Goal: Task Accomplishment & Management: Use online tool/utility

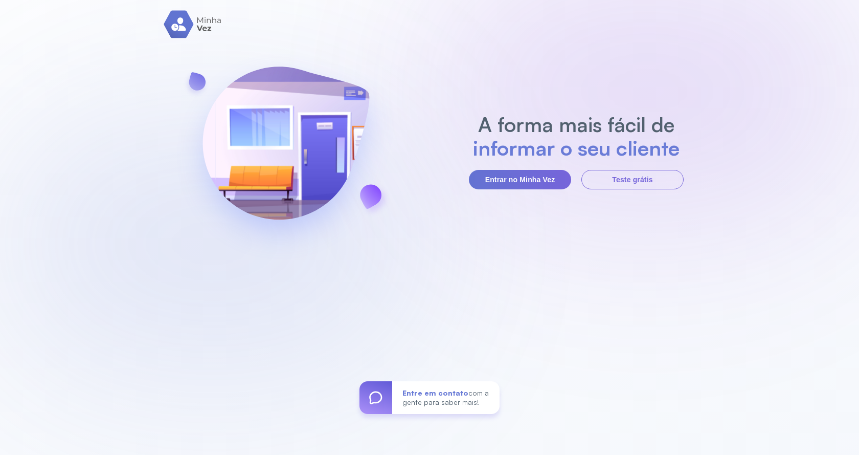
drag, startPoint x: 548, startPoint y: 178, endPoint x: 461, endPoint y: 132, distance: 98.4
click at [547, 177] on button "Entrar no Minha Vez" at bounding box center [520, 179] width 102 height 19
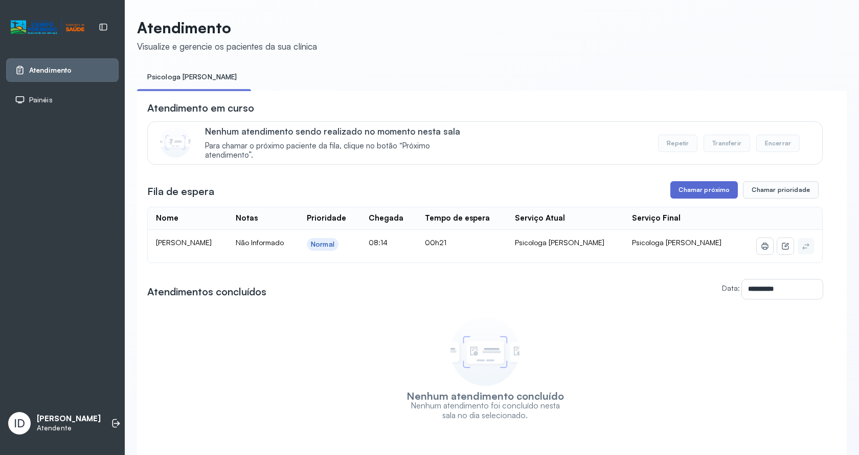
click at [720, 184] on button "Chamar próximo" at bounding box center [705, 189] width 68 height 17
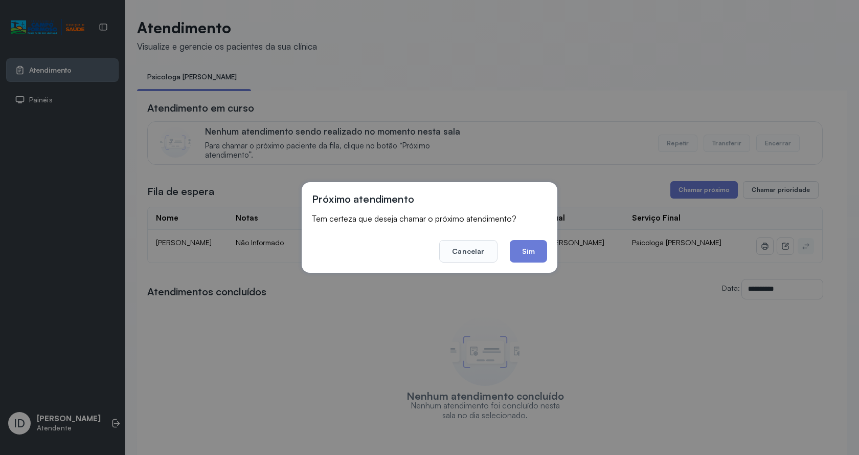
drag, startPoint x: 540, startPoint y: 254, endPoint x: 388, endPoint y: 160, distance: 178.3
click at [536, 253] on button "Sim" at bounding box center [528, 251] width 37 height 23
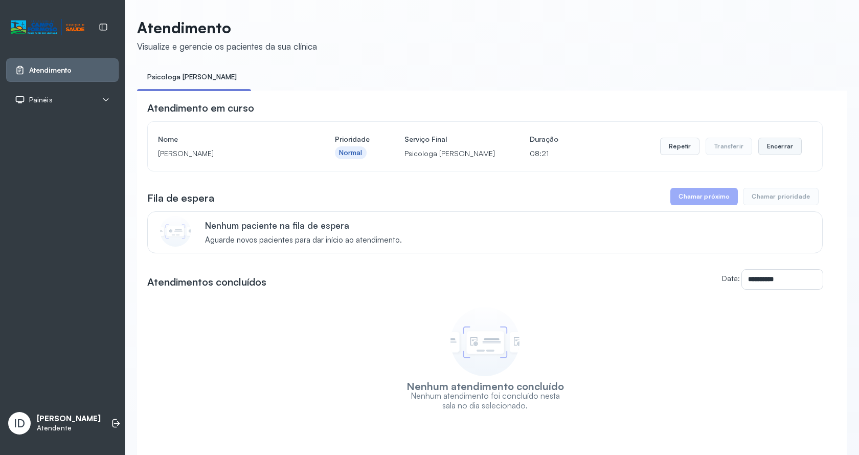
click at [769, 146] on button "Encerrar" at bounding box center [780, 146] width 43 height 17
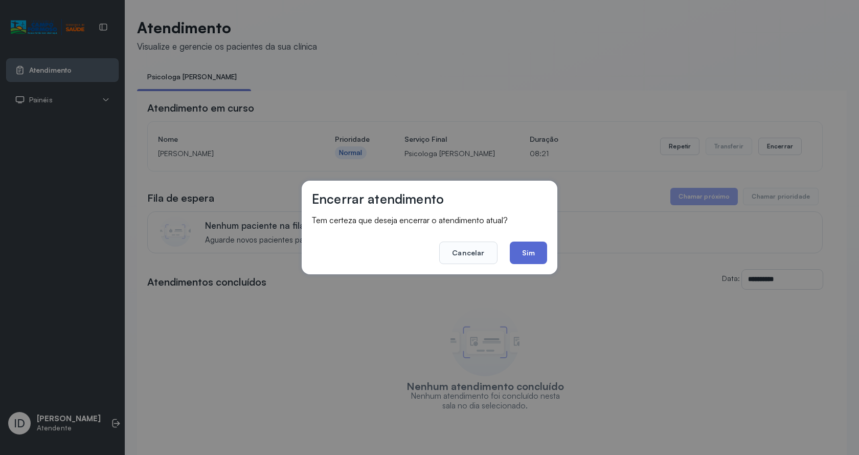
click at [525, 259] on button "Sim" at bounding box center [528, 252] width 37 height 23
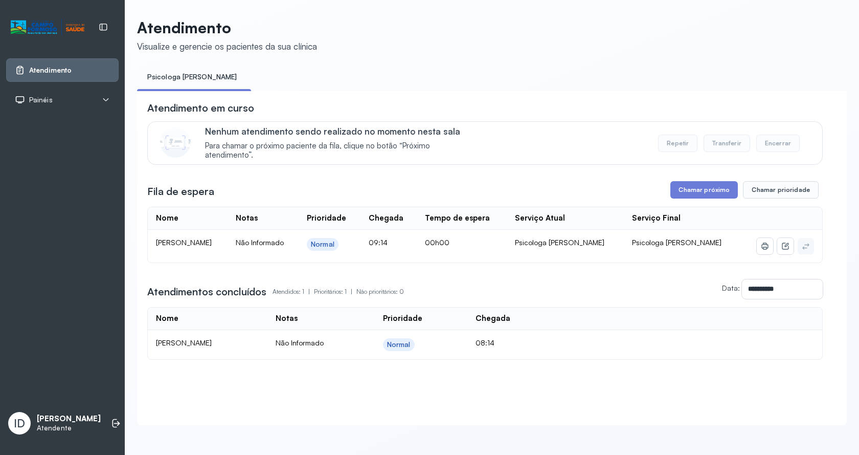
click at [701, 183] on div "**********" at bounding box center [485, 230] width 676 height 258
click at [688, 198] on button "Chamar próximo" at bounding box center [705, 189] width 68 height 17
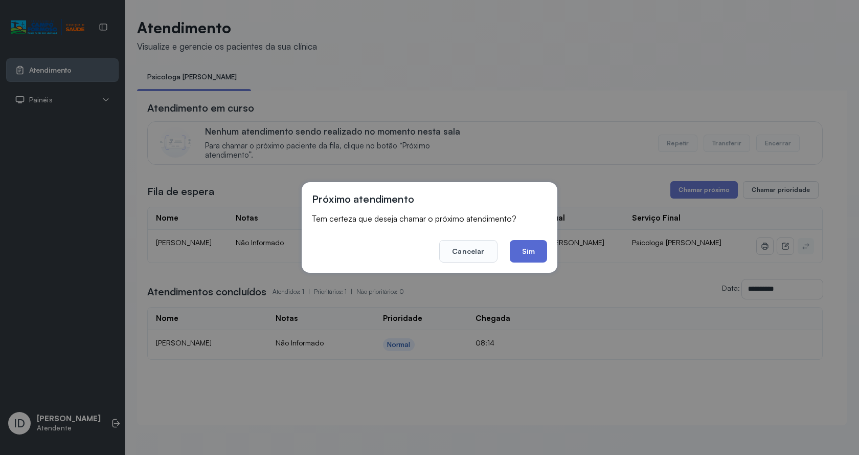
click at [538, 247] on button "Sim" at bounding box center [528, 251] width 37 height 23
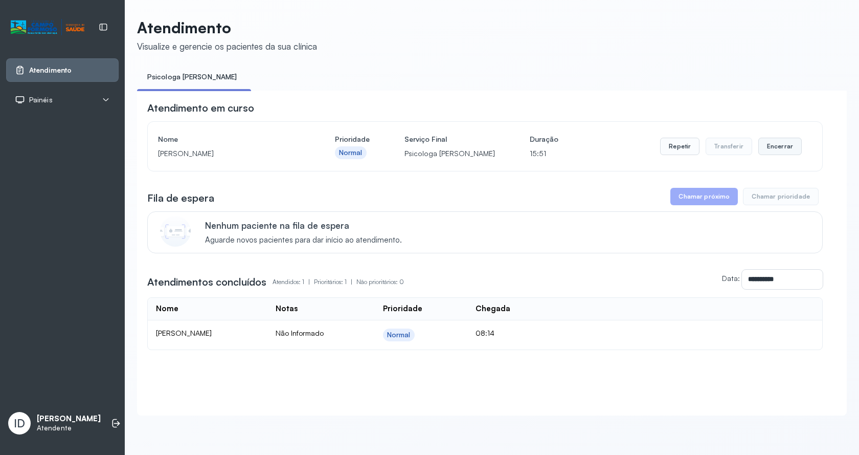
click at [777, 147] on button "Encerrar" at bounding box center [780, 146] width 43 height 17
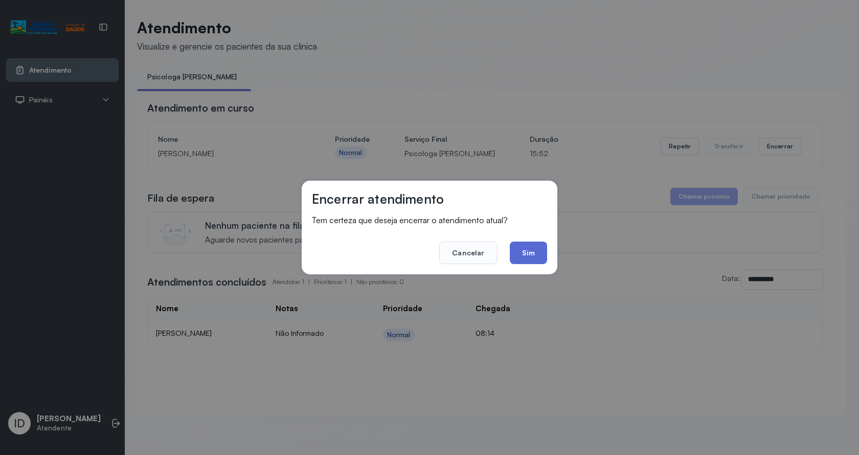
click at [527, 252] on button "Sim" at bounding box center [528, 252] width 37 height 23
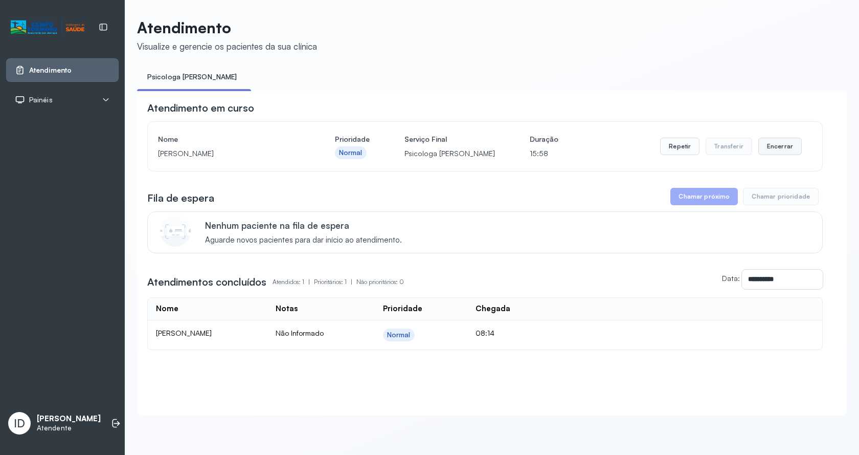
click at [771, 149] on button "Encerrar" at bounding box center [780, 146] width 43 height 17
click at [779, 145] on button "Encerrar" at bounding box center [780, 146] width 43 height 17
click at [783, 153] on button "Encerrar" at bounding box center [780, 146] width 43 height 17
click at [778, 151] on button "Encerrar" at bounding box center [780, 146] width 43 height 17
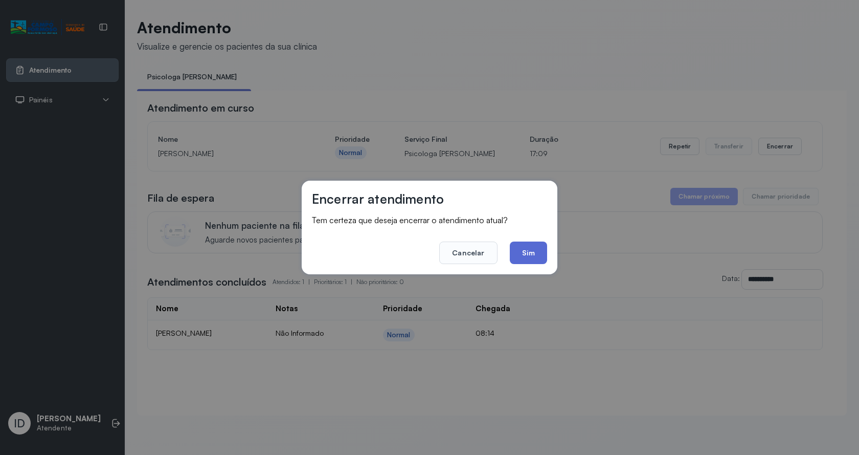
click at [530, 253] on button "Sim" at bounding box center [528, 252] width 37 height 23
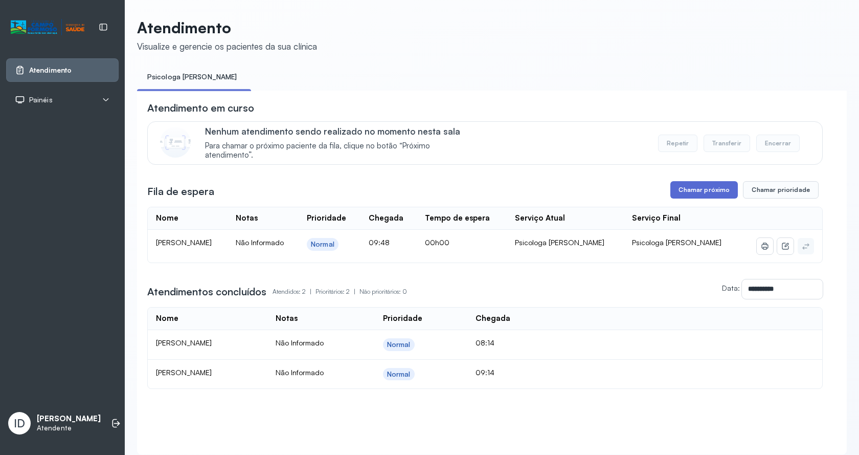
click at [705, 194] on button "Chamar próximo" at bounding box center [705, 189] width 68 height 17
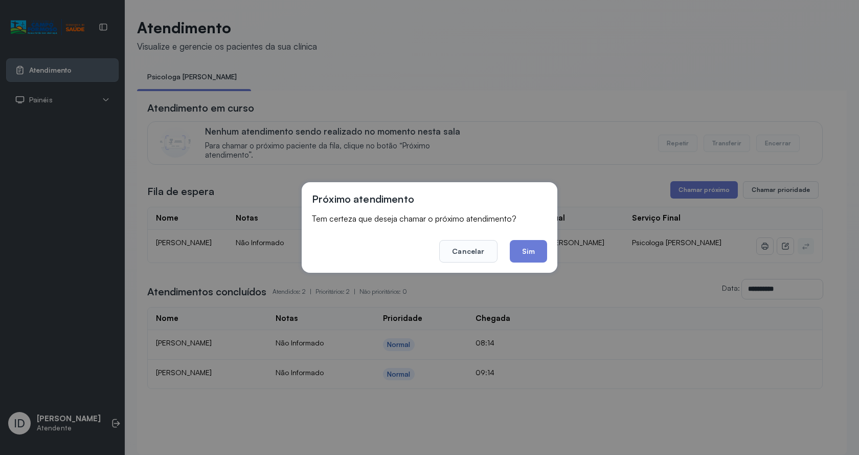
click at [536, 253] on button "Sim" at bounding box center [528, 251] width 37 height 23
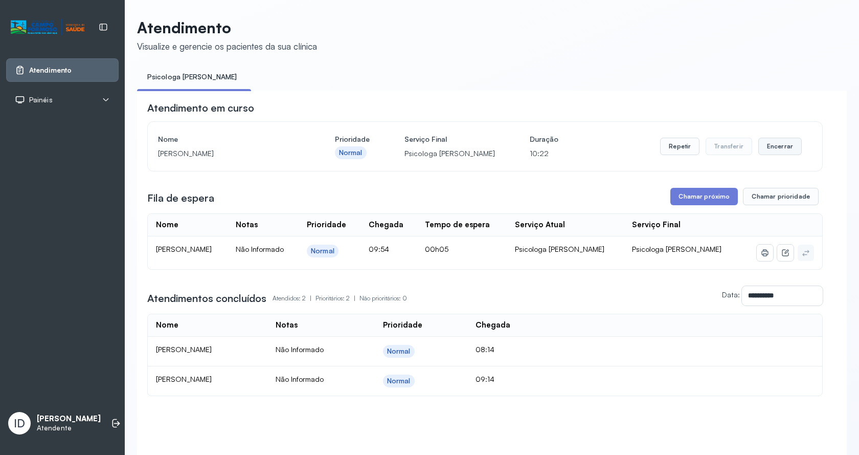
click at [770, 144] on button "Encerrar" at bounding box center [780, 146] width 43 height 17
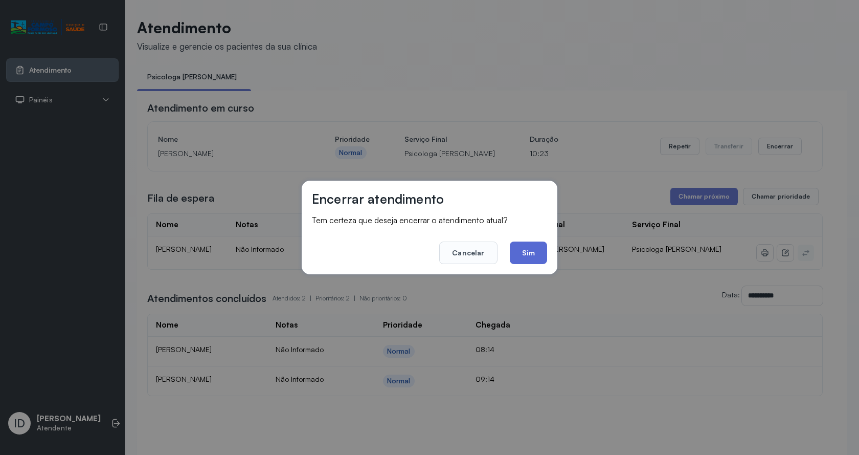
click at [536, 253] on button "Sim" at bounding box center [528, 252] width 37 height 23
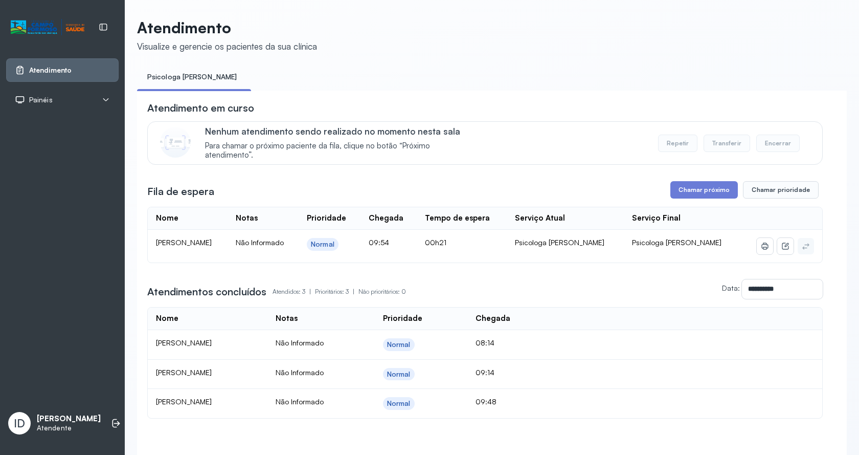
click at [709, 181] on div "**********" at bounding box center [485, 260] width 676 height 318
click at [708, 187] on button "Chamar próximo" at bounding box center [705, 189] width 68 height 17
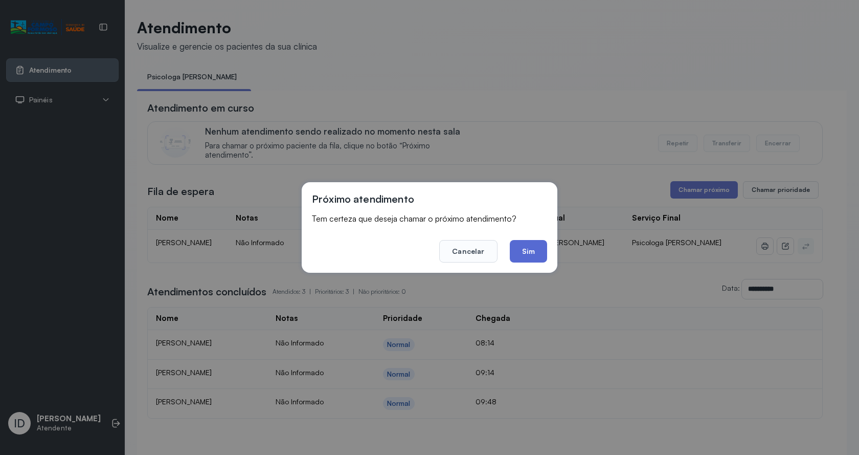
click at [515, 245] on button "Sim" at bounding box center [528, 251] width 37 height 23
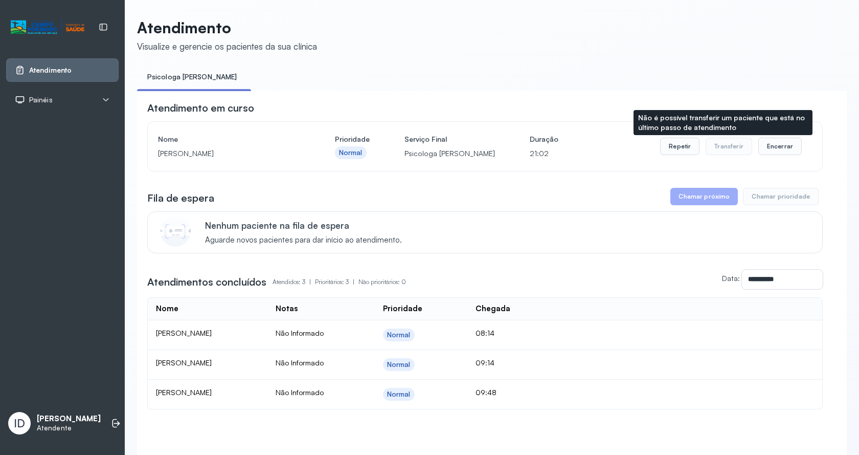
click at [746, 144] on div "Repetir Transferir Encerrar" at bounding box center [731, 146] width 142 height 17
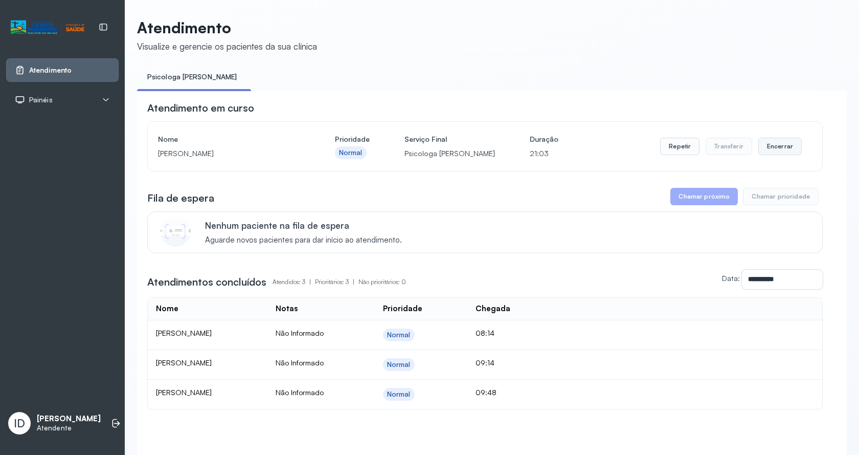
click at [765, 150] on button "Encerrar" at bounding box center [780, 146] width 43 height 17
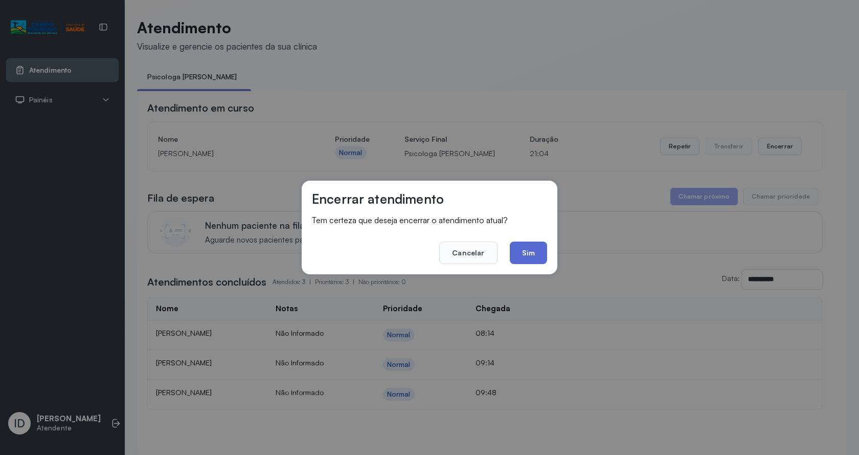
click at [539, 252] on button "Sim" at bounding box center [528, 252] width 37 height 23
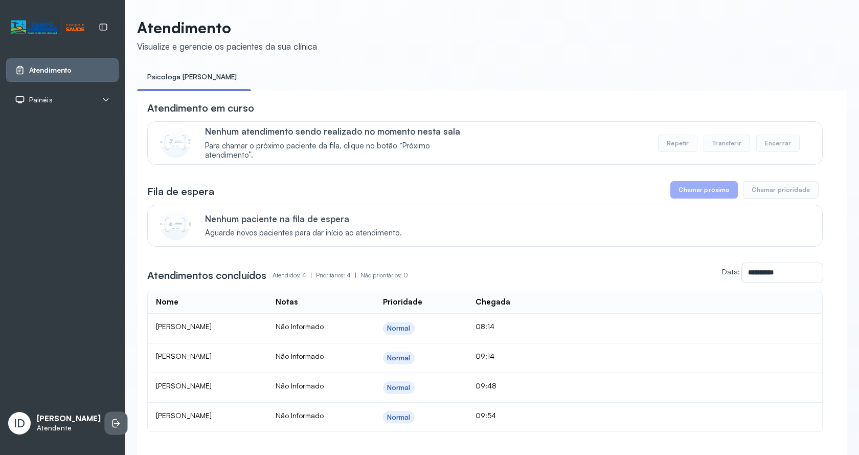
click at [111, 418] on icon at bounding box center [116, 423] width 10 height 10
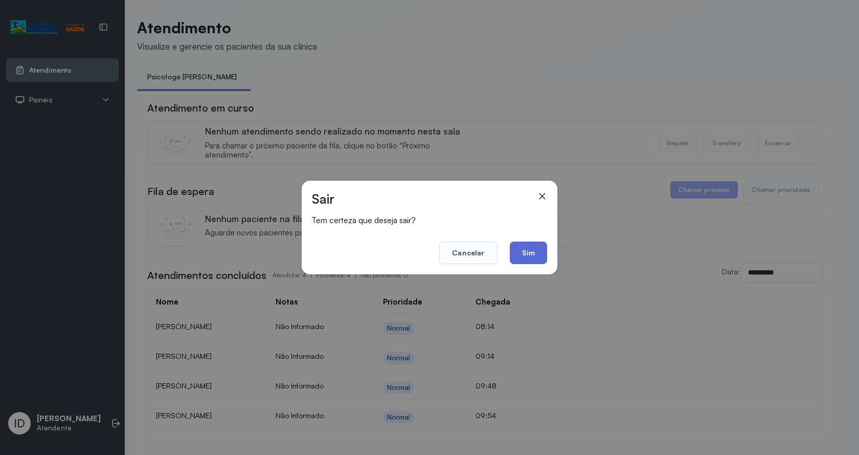
click at [541, 244] on button "Sim" at bounding box center [528, 252] width 37 height 23
